Goal: Information Seeking & Learning: Check status

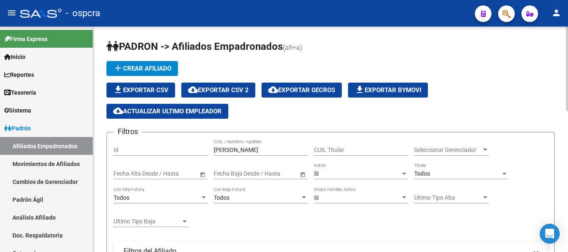
scroll to position [0, 349]
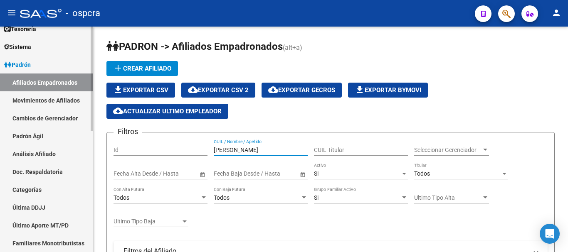
drag, startPoint x: 255, startPoint y: 147, endPoint x: 92, endPoint y: 146, distance: 162.5
click at [92, 146] on mat-sidenav-container "Firma Express Inicio Instructivos Contacto OS Reportes Ingresos Devengados Anál…" at bounding box center [284, 140] width 568 height 226
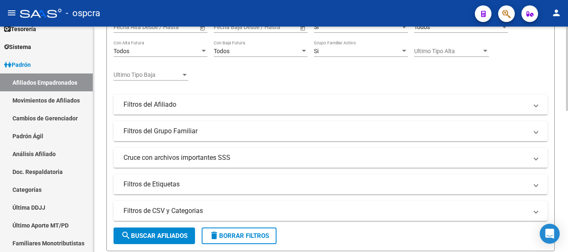
scroll to position [166, 0]
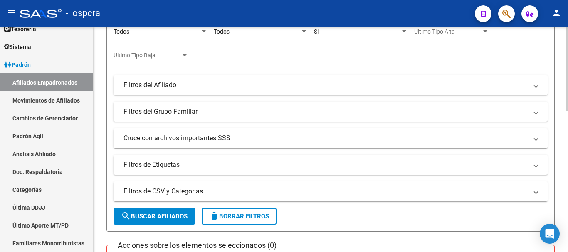
type input "bernasco"
click at [157, 214] on span "search Buscar Afiliados" at bounding box center [154, 216] width 67 height 7
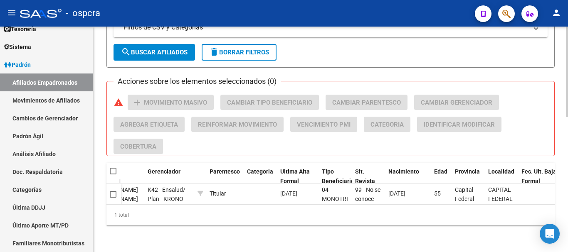
scroll to position [337, 0]
click at [335, 205] on div "1 total" at bounding box center [330, 215] width 448 height 21
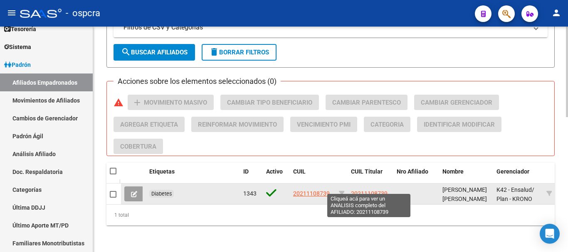
click at [370, 190] on span "20211108739" at bounding box center [369, 193] width 37 height 7
type textarea "20211108739"
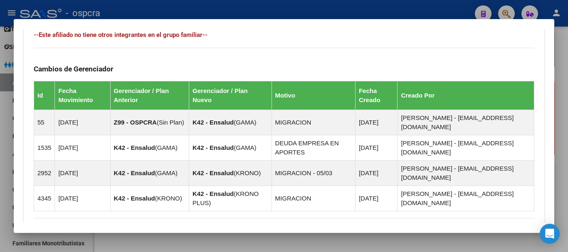
scroll to position [559, 0]
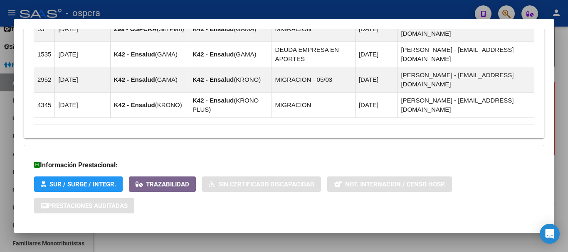
click at [136, 231] on mat-expansion-panel-header "Aportes y Contribuciones del Afiliado: 20211108739" at bounding box center [284, 241] width 520 height 20
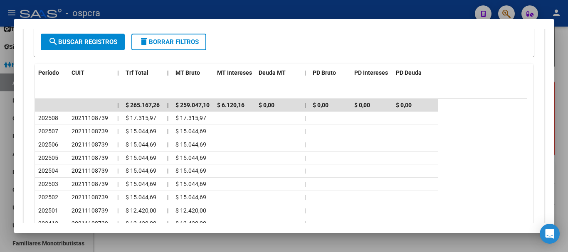
scroll to position [899, 0]
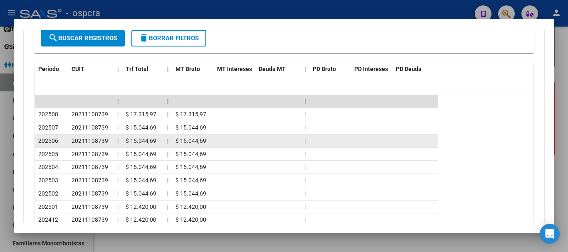
drag, startPoint x: 49, startPoint y: 95, endPoint x: 59, endPoint y: 95, distance: 10.0
click at [59, 136] on div "202506" at bounding box center [51, 141] width 27 height 10
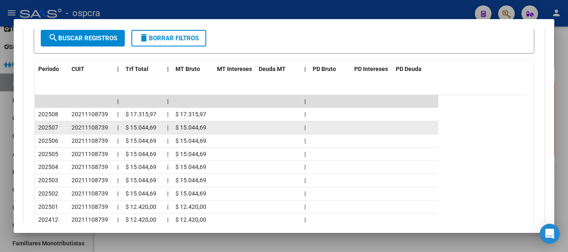
drag, startPoint x: 52, startPoint y: 80, endPoint x: 59, endPoint y: 79, distance: 7.1
click at [59, 123] on div "202507" at bounding box center [51, 128] width 27 height 10
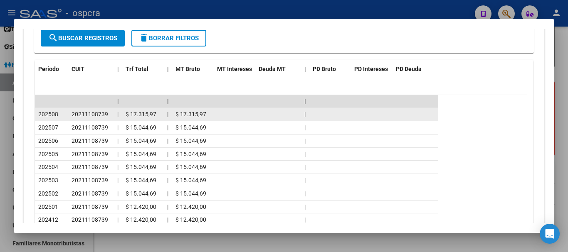
drag, startPoint x: 54, startPoint y: 65, endPoint x: 63, endPoint y: 67, distance: 9.8
click at [63, 110] on div "202508" at bounding box center [51, 115] width 27 height 10
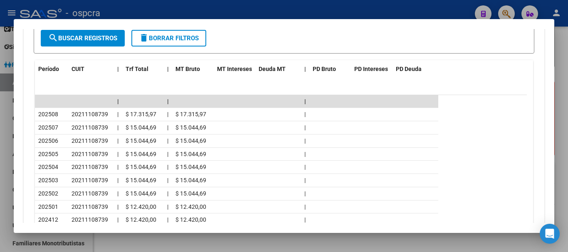
click at [0, 62] on div at bounding box center [284, 126] width 568 height 252
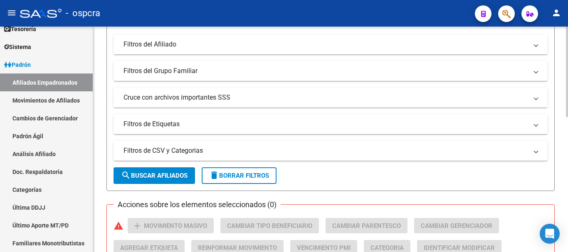
scroll to position [87, 0]
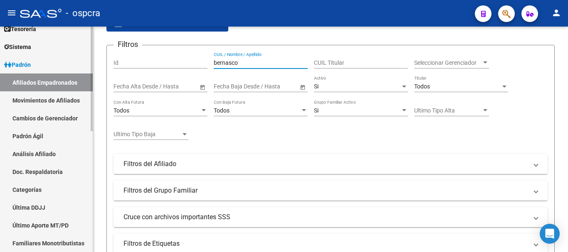
drag, startPoint x: 244, startPoint y: 64, endPoint x: 61, endPoint y: 36, distance: 185.4
click at [61, 36] on mat-sidenav-container "Firma Express Inicio Instructivos Contacto OS Reportes Ingresos Devengados Anál…" at bounding box center [284, 140] width 568 height 226
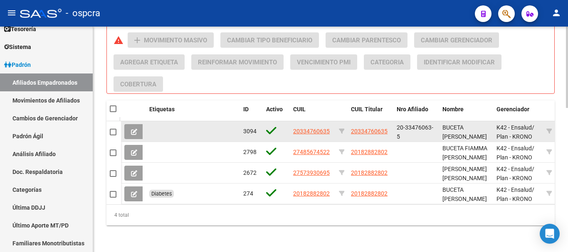
scroll to position [399, 0]
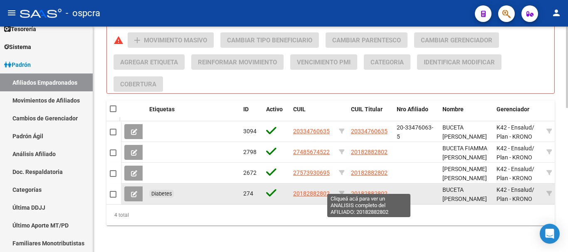
type input "buceta"
click at [381, 190] on span "20182882802" at bounding box center [369, 193] width 37 height 7
type textarea "20182882802"
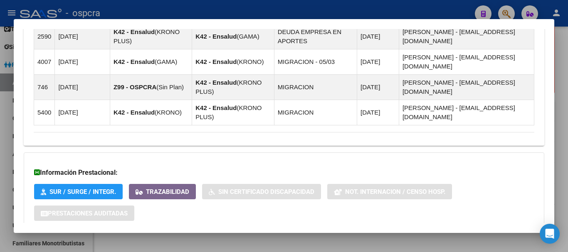
scroll to position [628, 0]
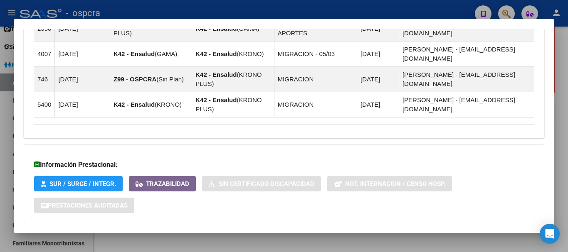
drag, startPoint x: 209, startPoint y: 183, endPoint x: 206, endPoint y: 199, distance: 16.1
click at [206, 235] on mat-panel-title "Aportes y Contribuciones del Afiliado: 20182882802" at bounding box center [279, 240] width 490 height 10
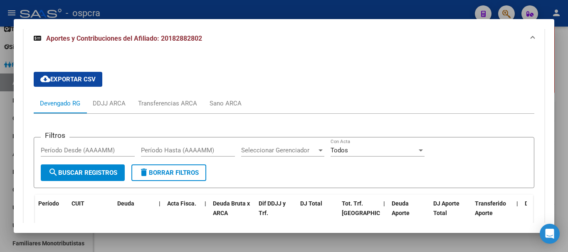
scroll to position [801, 0]
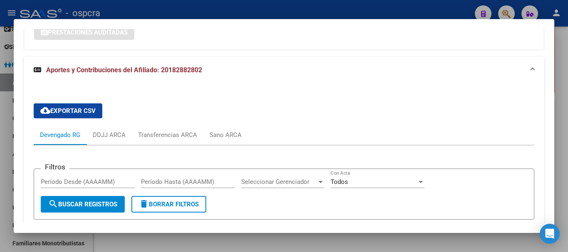
click at [0, 102] on div at bounding box center [284, 126] width 568 height 252
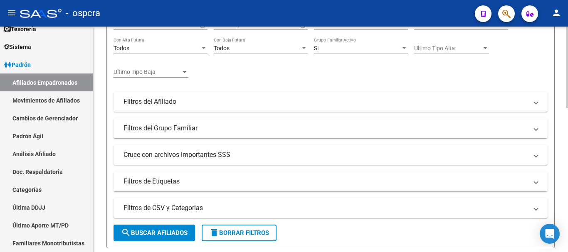
scroll to position [0, 0]
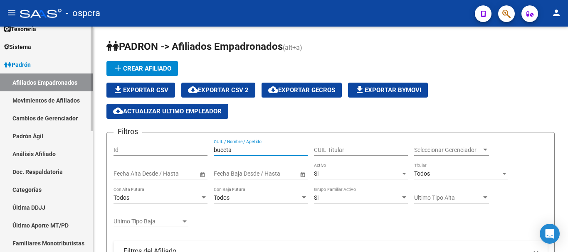
drag, startPoint x: 246, startPoint y: 149, endPoint x: 5, endPoint y: 151, distance: 241.9
click at [0, 150] on mat-sidenav-container "Firma Express Inicio Instructivos Contacto OS Reportes Ingresos Devengados Anál…" at bounding box center [284, 140] width 568 height 226
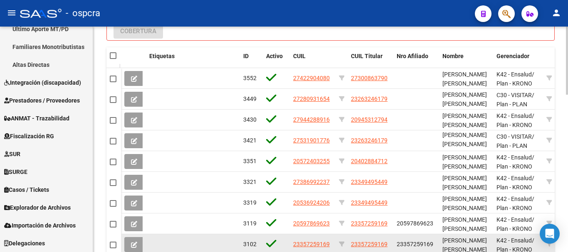
scroll to position [524, 0]
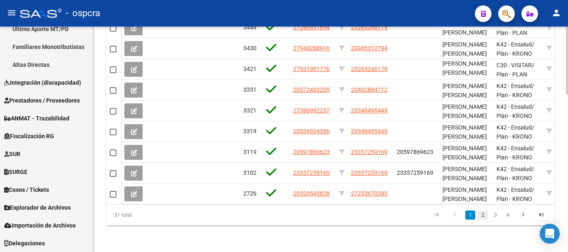
type input "[PERSON_NAME]"
click at [485, 217] on link "2" at bounding box center [483, 215] width 10 height 9
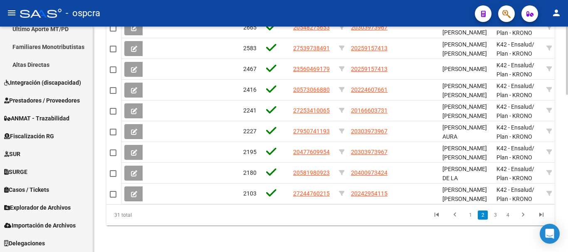
scroll to position [2, 0]
click at [499, 217] on link "3" at bounding box center [495, 215] width 10 height 9
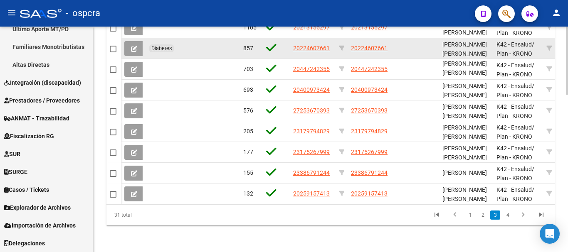
scroll to position [482, 0]
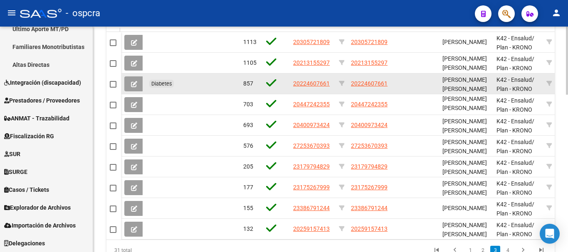
click at [133, 80] on span at bounding box center [134, 83] width 6 height 7
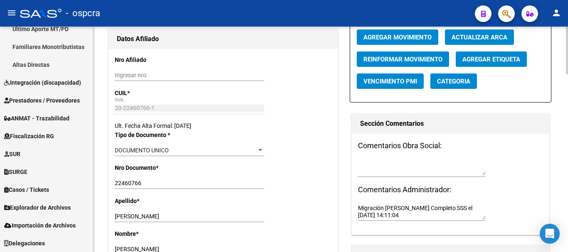
radio input "true"
type input "30-58470545-7"
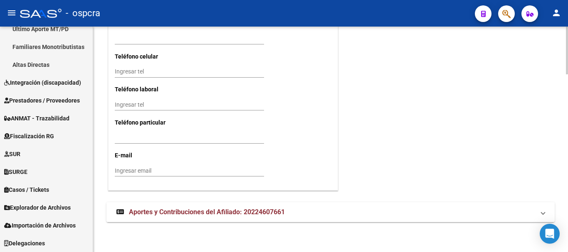
click at [240, 213] on span "Aportes y Contribuciones del Afiliado: 20224607661" at bounding box center [207, 212] width 156 height 8
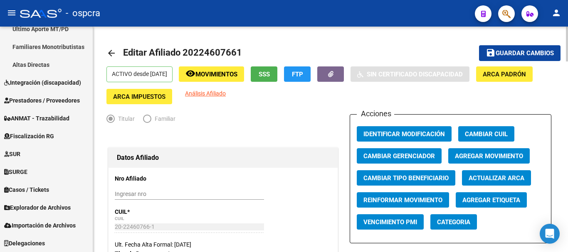
click at [113, 53] on mat-icon "arrow_back" at bounding box center [111, 53] width 10 height 10
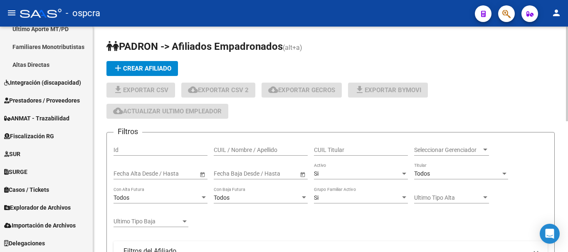
click at [256, 150] on input "CUIL / Nombre / Apellido" at bounding box center [261, 150] width 94 height 7
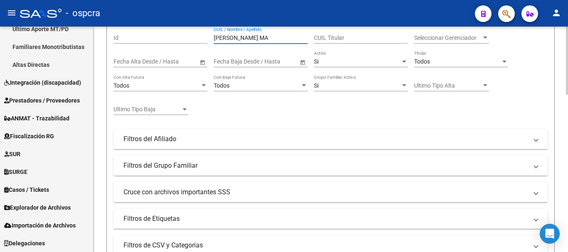
scroll to position [208, 0]
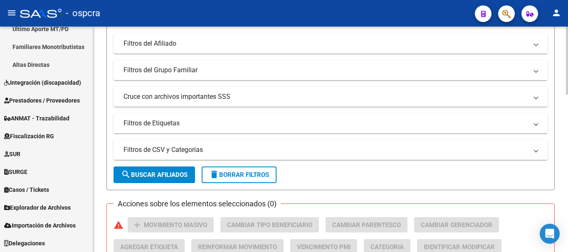
click at [186, 185] on form "Filtros Id [PERSON_NAME] MA CUIL / Nombre / Apellido CUIL Titular Seleccionar G…" at bounding box center [330, 57] width 448 height 266
click at [185, 173] on span "search Buscar Afiliados" at bounding box center [154, 174] width 67 height 7
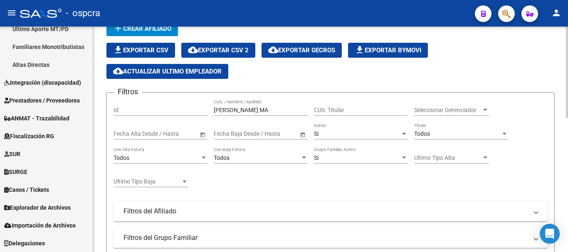
scroll to position [39, 0]
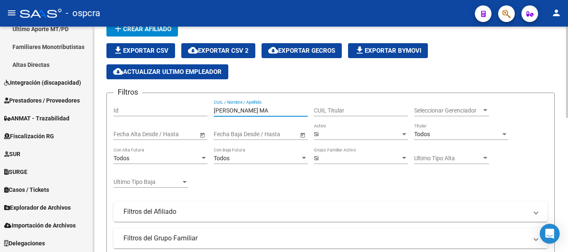
click at [251, 112] on input "[PERSON_NAME] MA" at bounding box center [261, 110] width 94 height 7
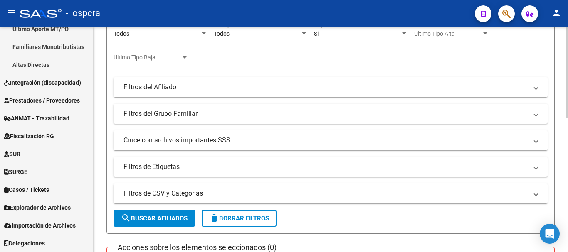
type input "RIVER"
click at [164, 222] on span "search Buscar Afiliados" at bounding box center [154, 218] width 67 height 7
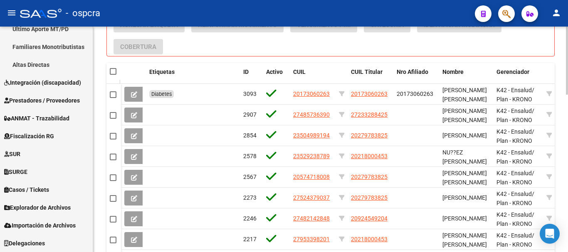
scroll to position [436, 0]
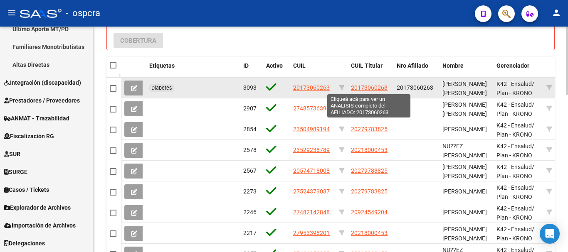
click at [367, 87] on span "20173060263" at bounding box center [369, 87] width 37 height 7
type textarea "20173060263"
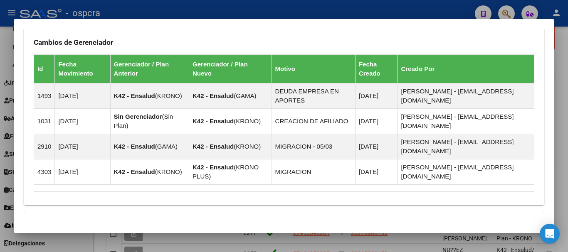
scroll to position [552, 0]
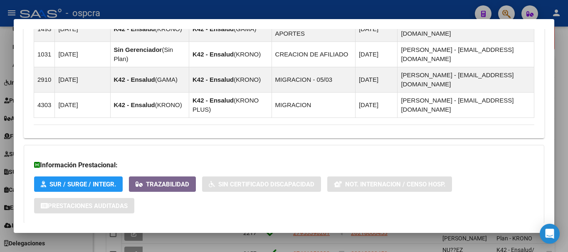
click at [285, 231] on mat-expansion-panel-header "Aportes y Contribuciones del Afiliado: 20173060263" at bounding box center [284, 241] width 520 height 20
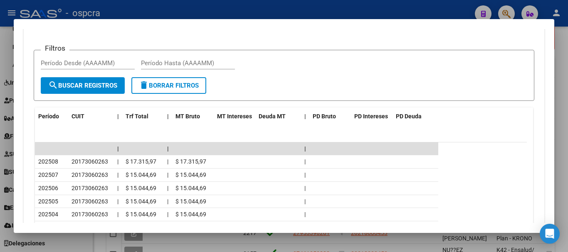
scroll to position [843, 0]
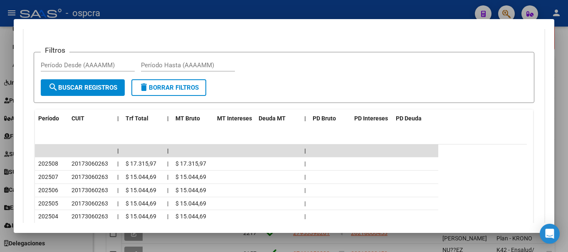
click at [55, 252] on span "202501" at bounding box center [48, 256] width 20 height 7
click at [53, 239] on div "202502" at bounding box center [51, 244] width 27 height 10
click at [55, 227] on span "202503" at bounding box center [48, 230] width 20 height 7
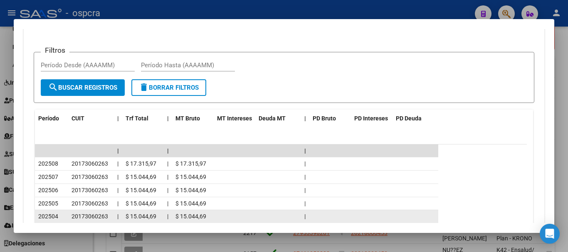
click at [56, 213] on span "202504" at bounding box center [48, 216] width 20 height 7
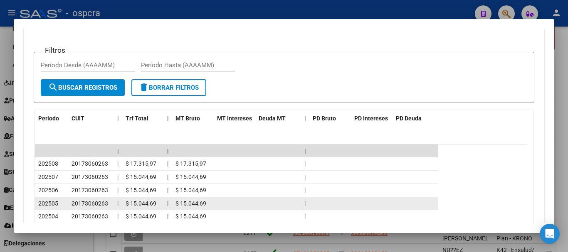
click at [56, 200] on span "202505" at bounding box center [48, 203] width 20 height 7
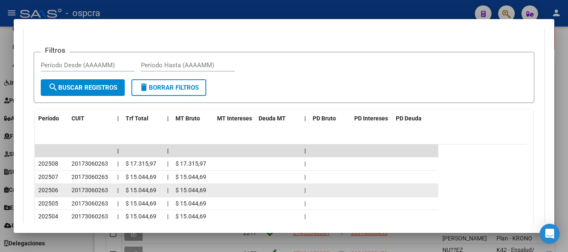
click at [56, 187] on span "202506" at bounding box center [48, 190] width 20 height 7
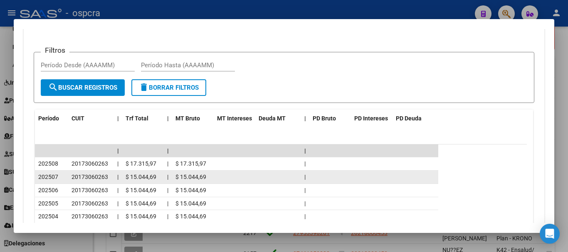
click at [58, 174] on span "202507" at bounding box center [48, 177] width 20 height 7
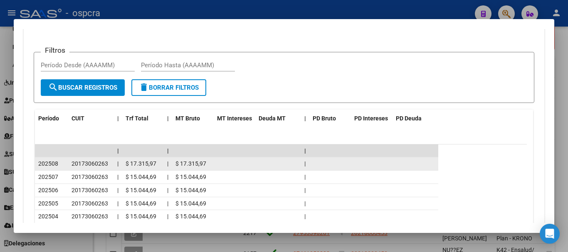
click at [62, 159] on div "202508" at bounding box center [51, 164] width 27 height 10
